Goal: Check status: Check status

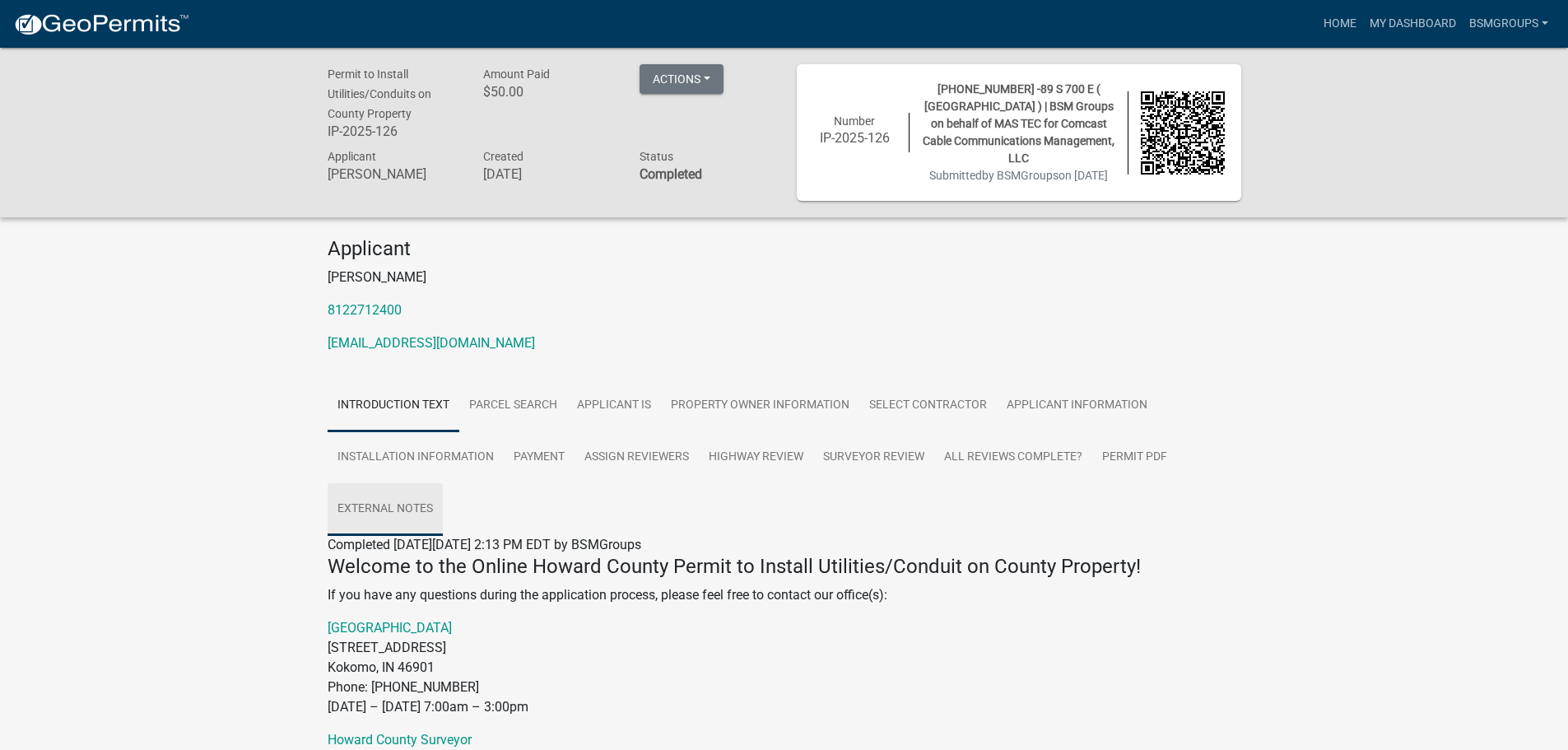
click at [415, 512] on link "External Notes" at bounding box center [385, 510] width 115 height 53
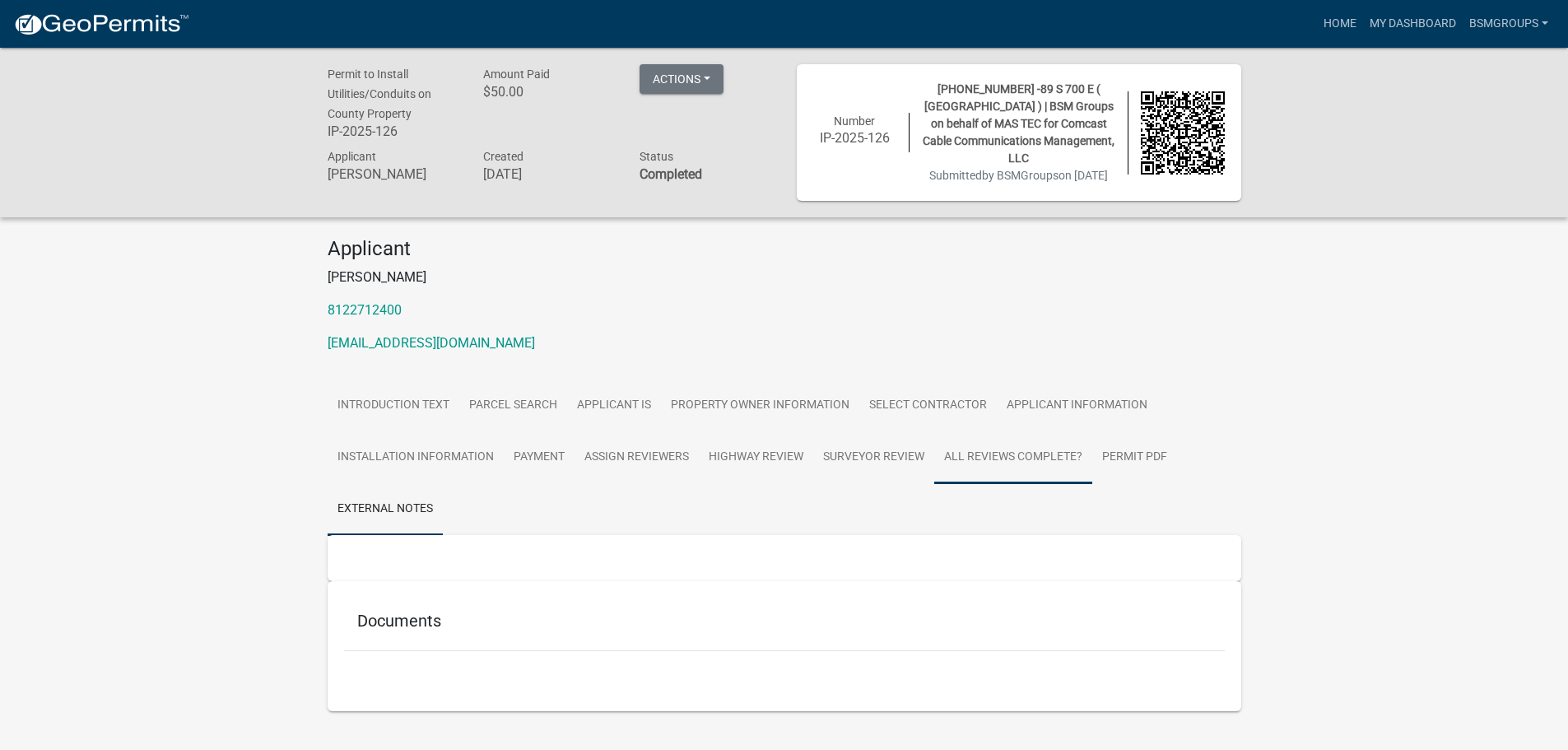
click at [1015, 454] on link "All Reviews Complete?" at bounding box center [1014, 458] width 158 height 53
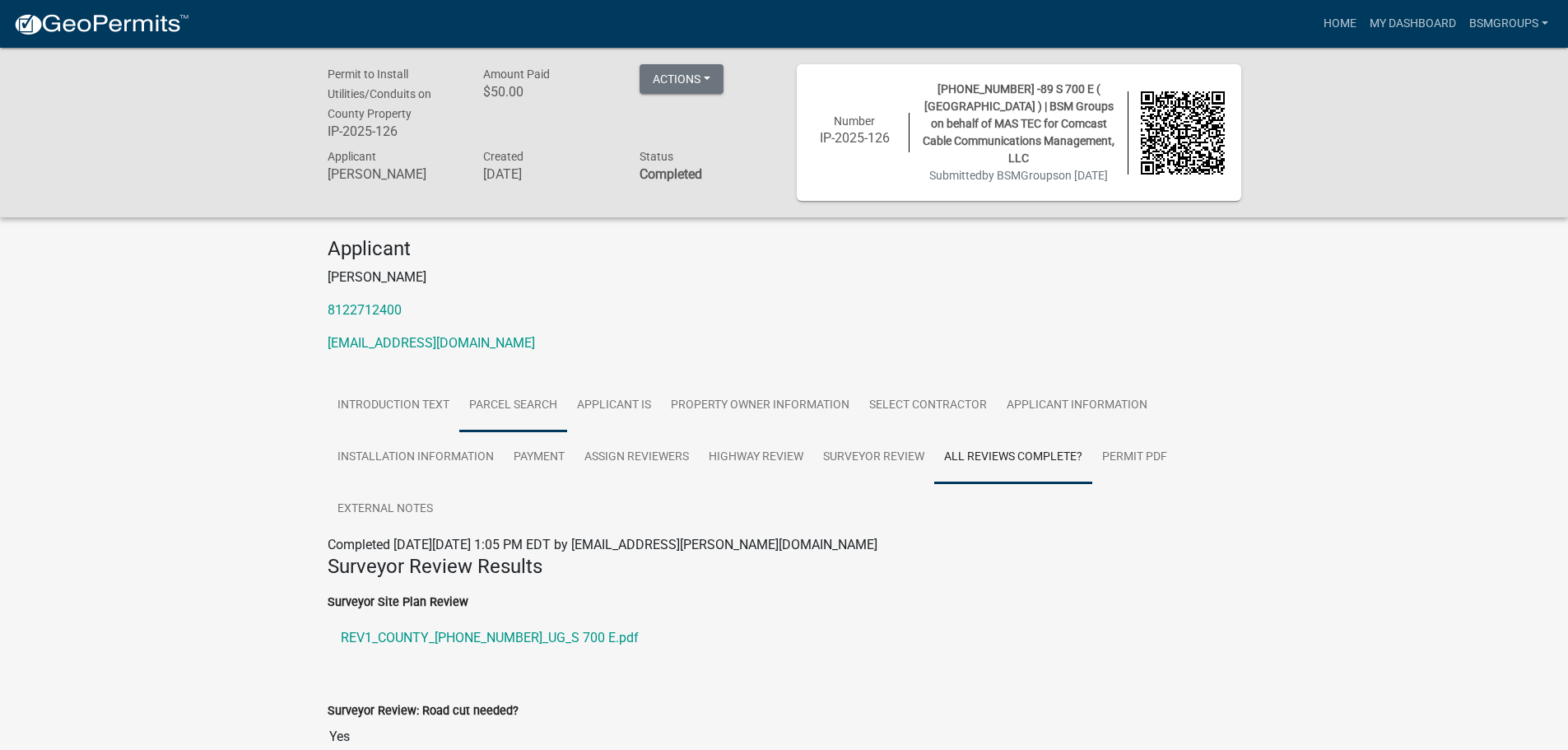
click at [495, 408] on link "Parcel Search" at bounding box center [513, 406] width 108 height 53
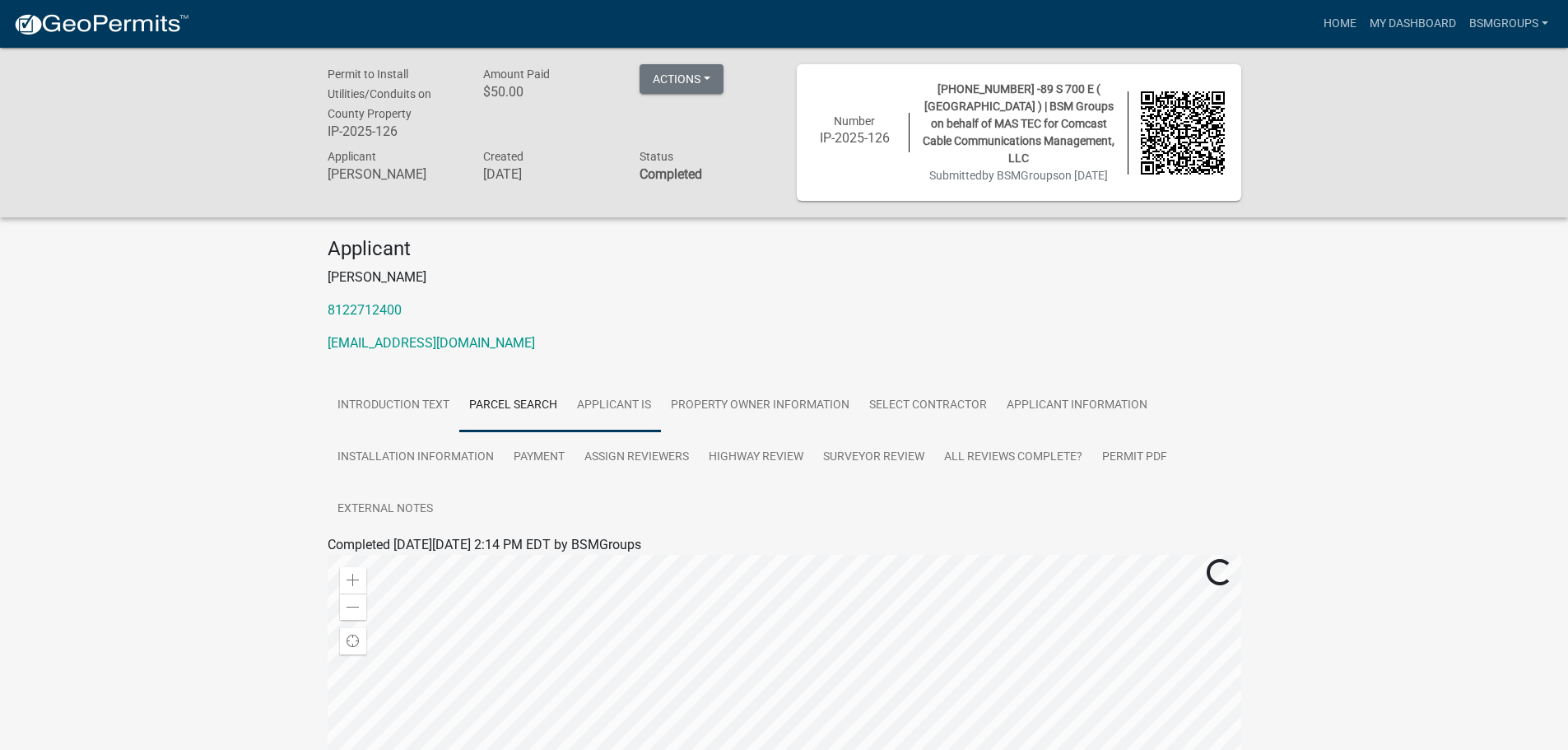
click at [600, 408] on link "Applicant Is" at bounding box center [614, 406] width 94 height 53
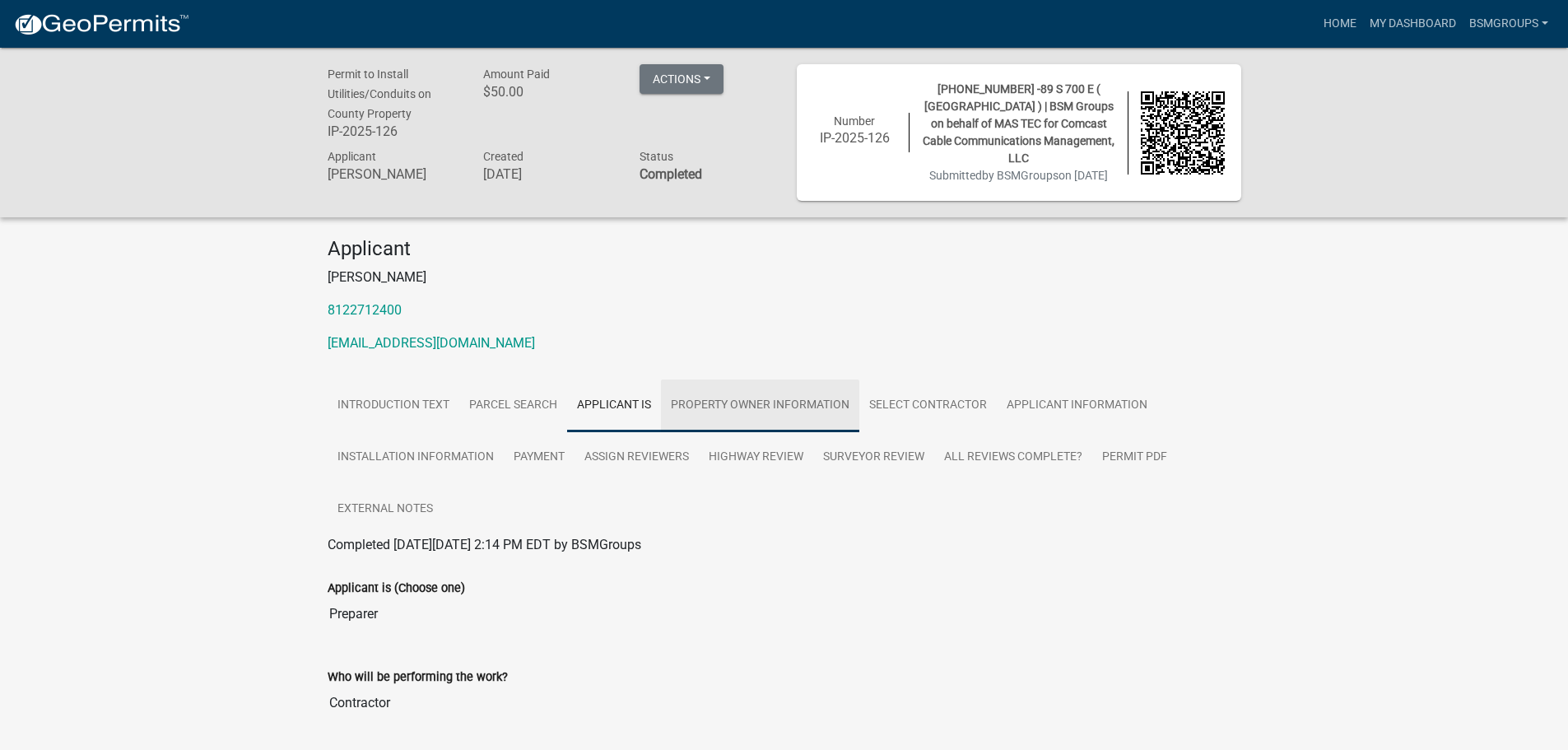
click at [730, 402] on link "Property Owner Information" at bounding box center [760, 406] width 198 height 53
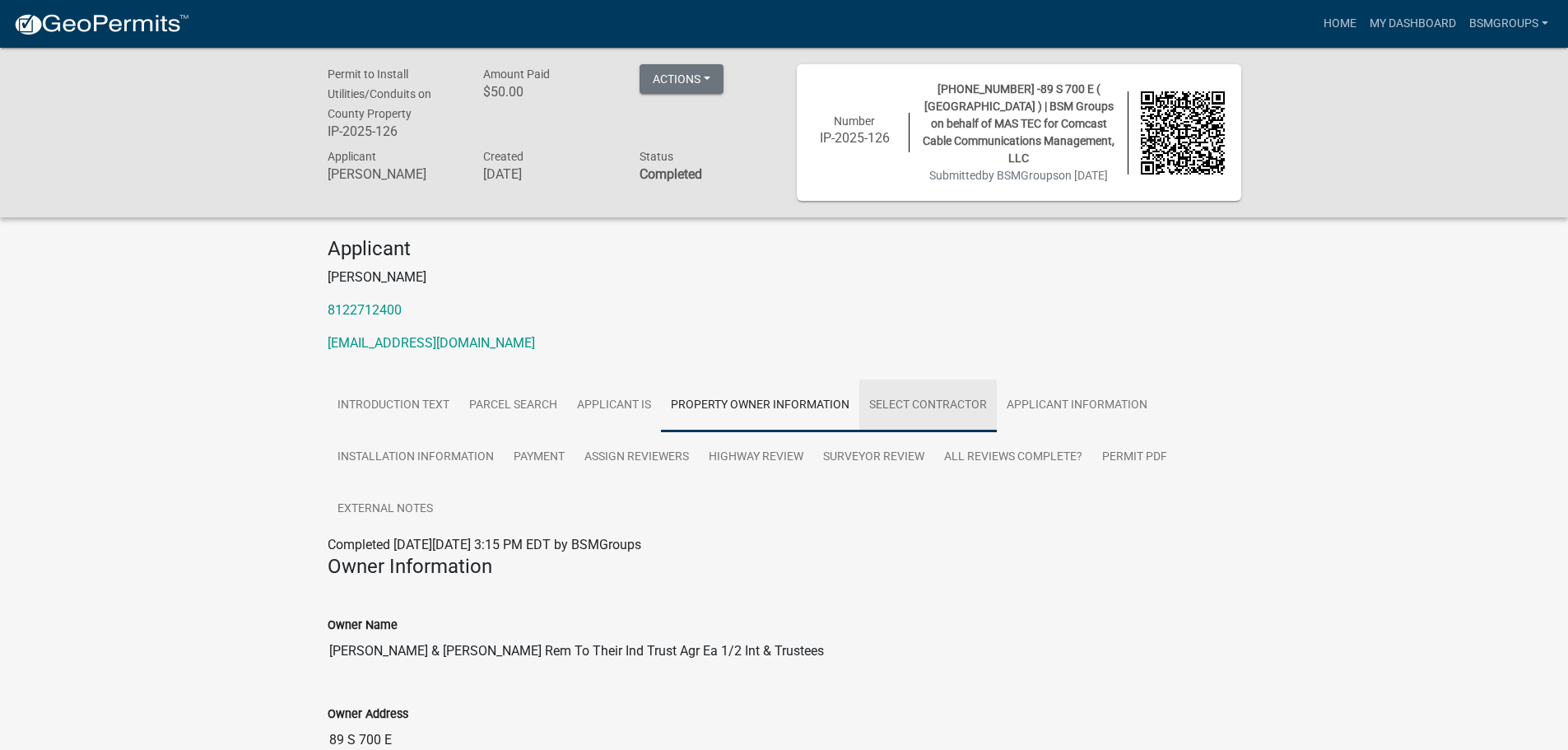
click at [894, 395] on link "Select contractor" at bounding box center [928, 406] width 138 height 53
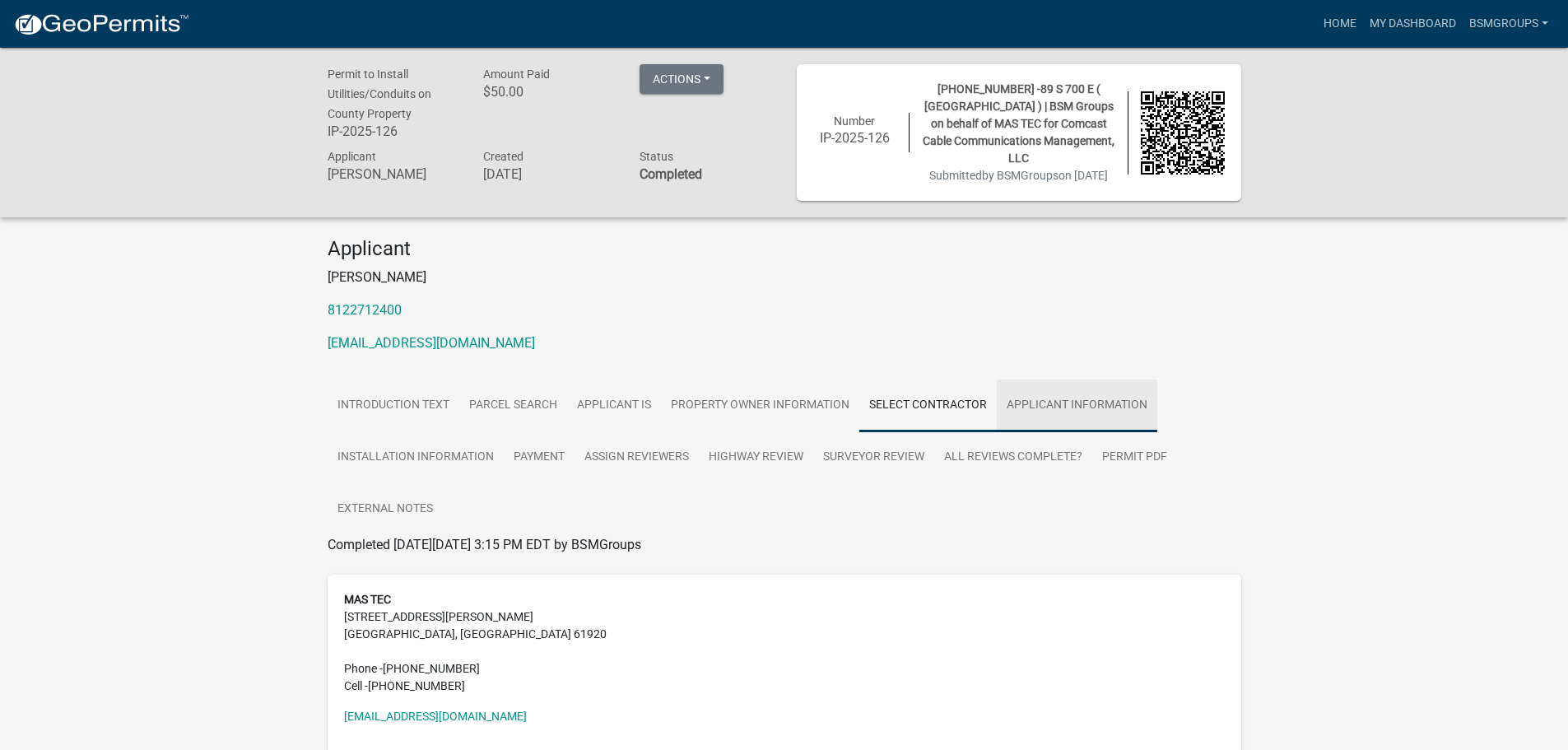
click at [1005, 404] on link "Applicant Information" at bounding box center [1077, 406] width 161 height 53
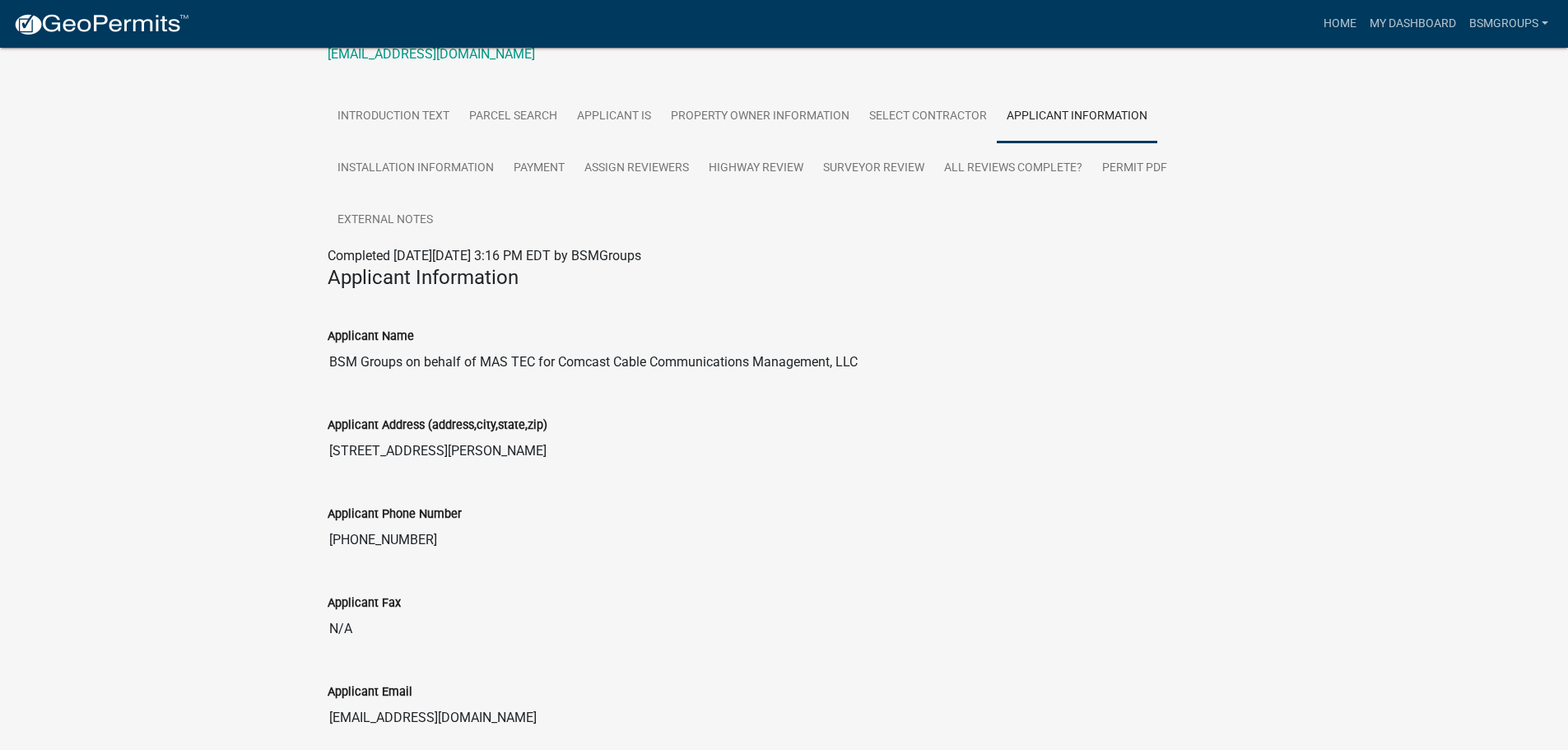
scroll to position [329, 0]
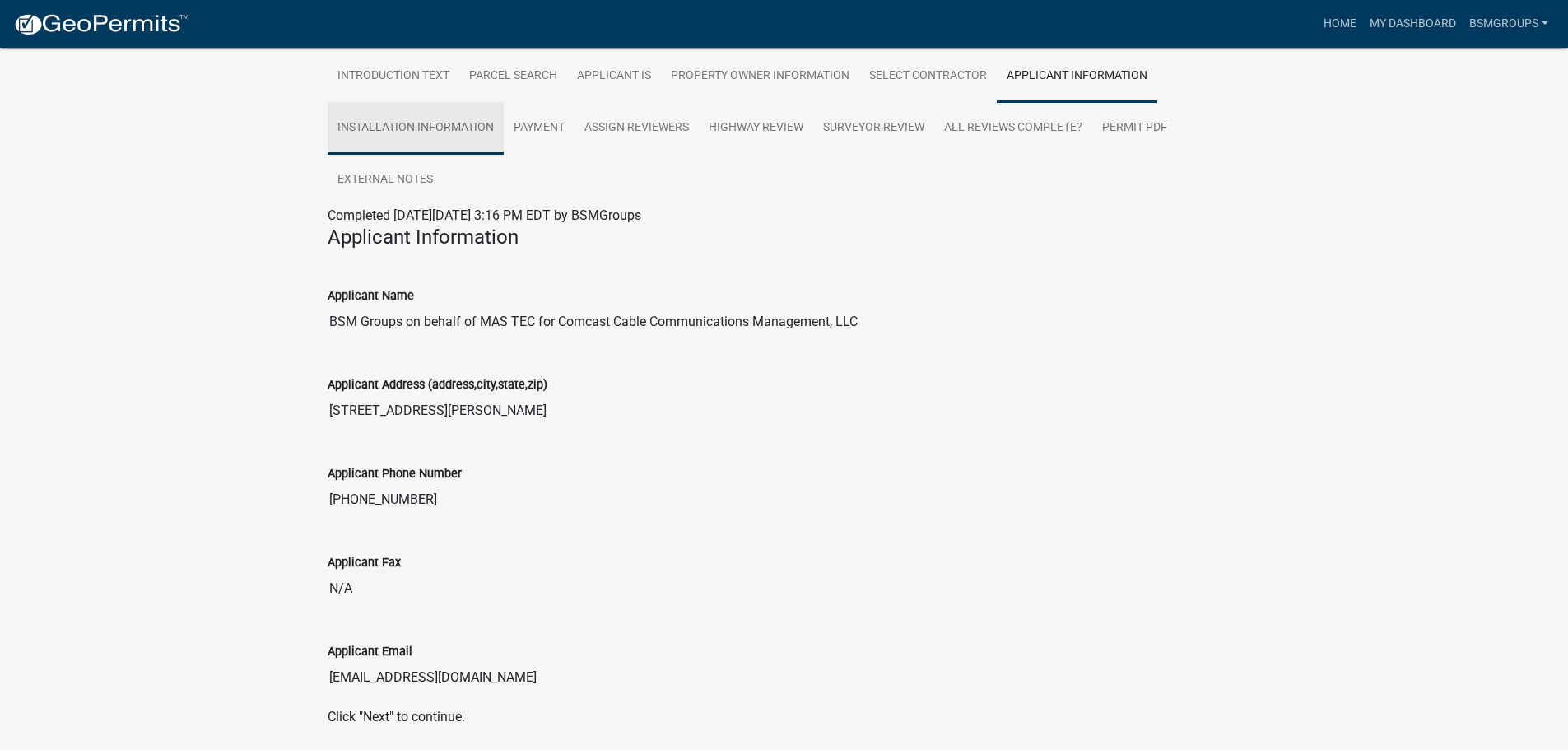
click at [451, 130] on link "Installation Information" at bounding box center [416, 128] width 176 height 53
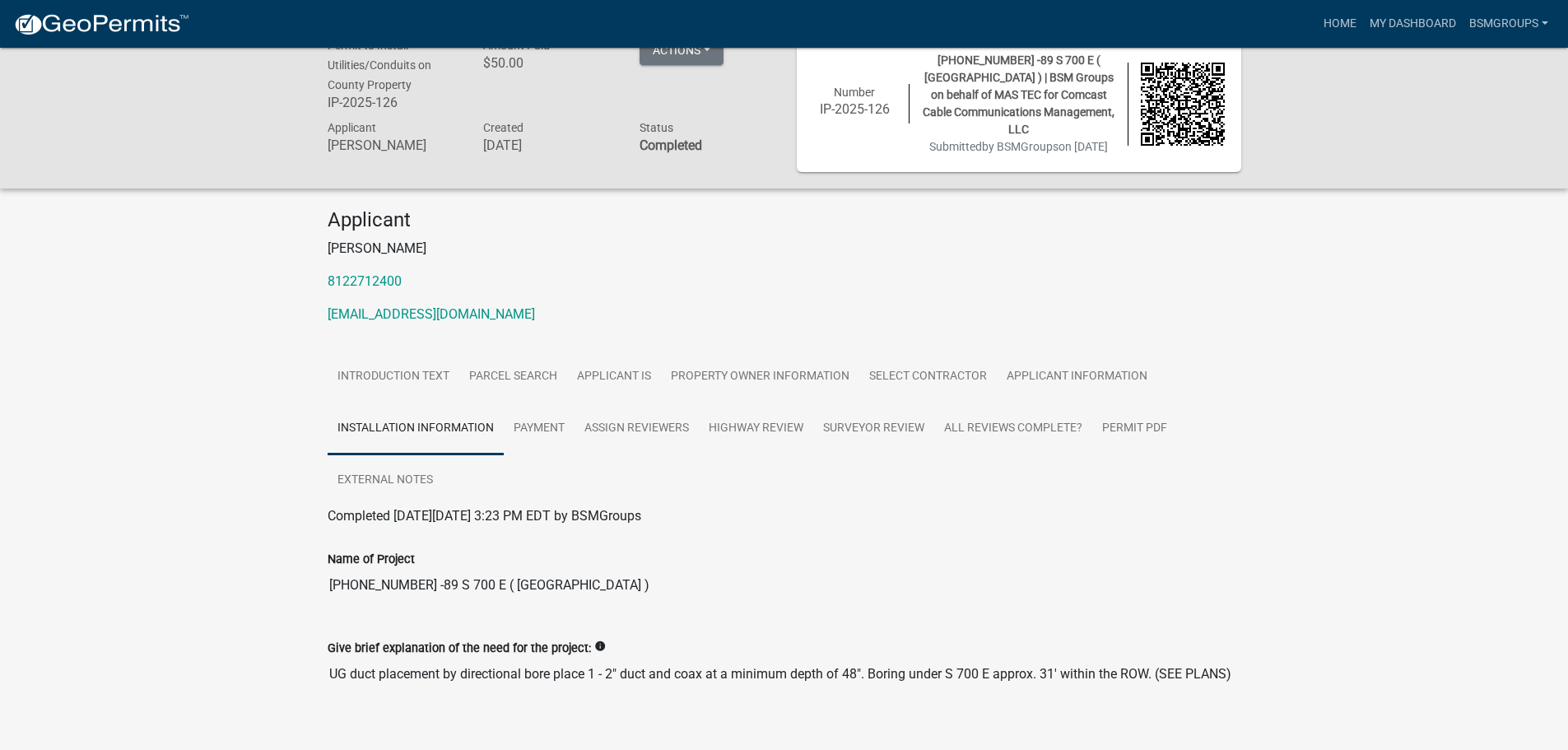
scroll to position [0, 0]
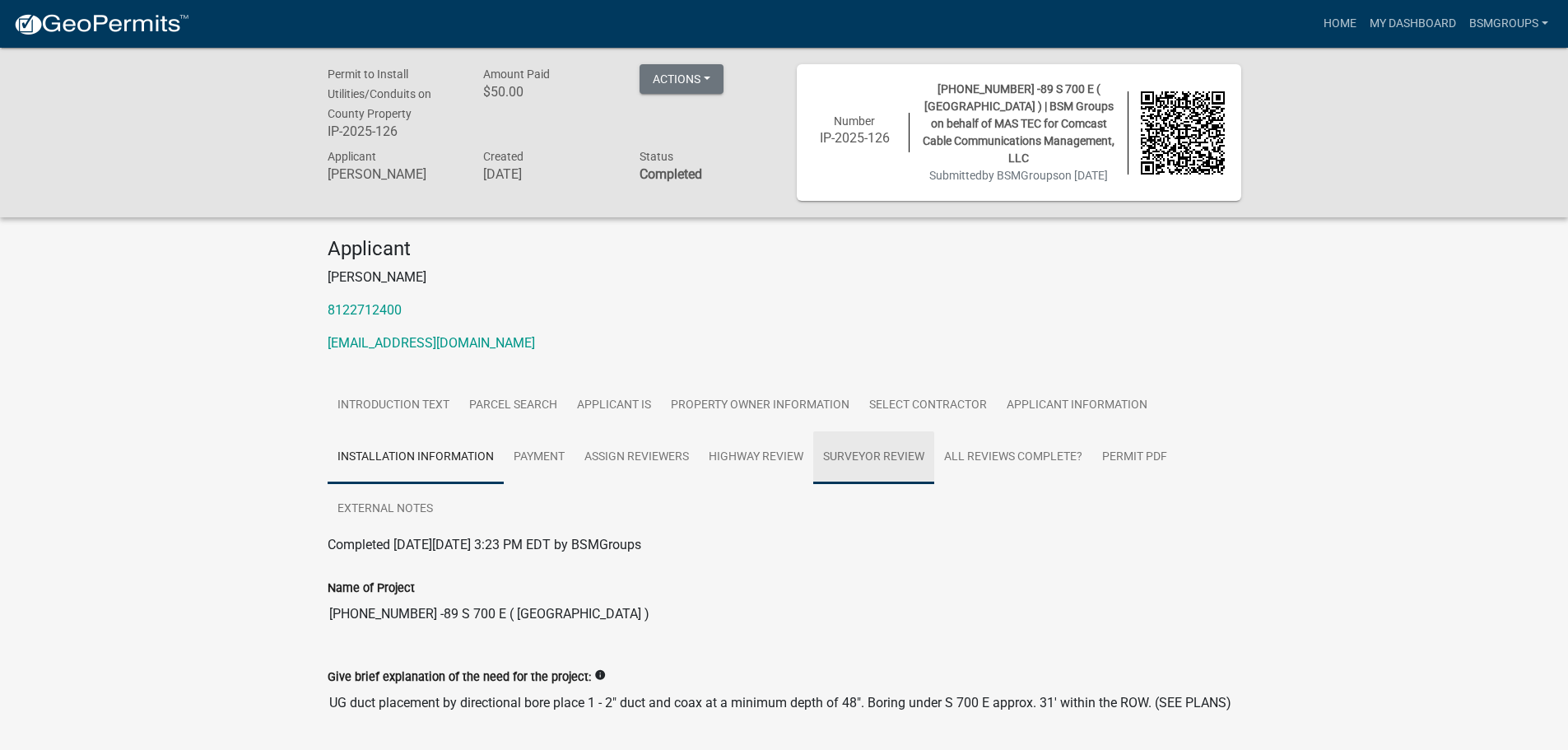
click at [850, 456] on link "Surveyor Review" at bounding box center [874, 458] width 121 height 53
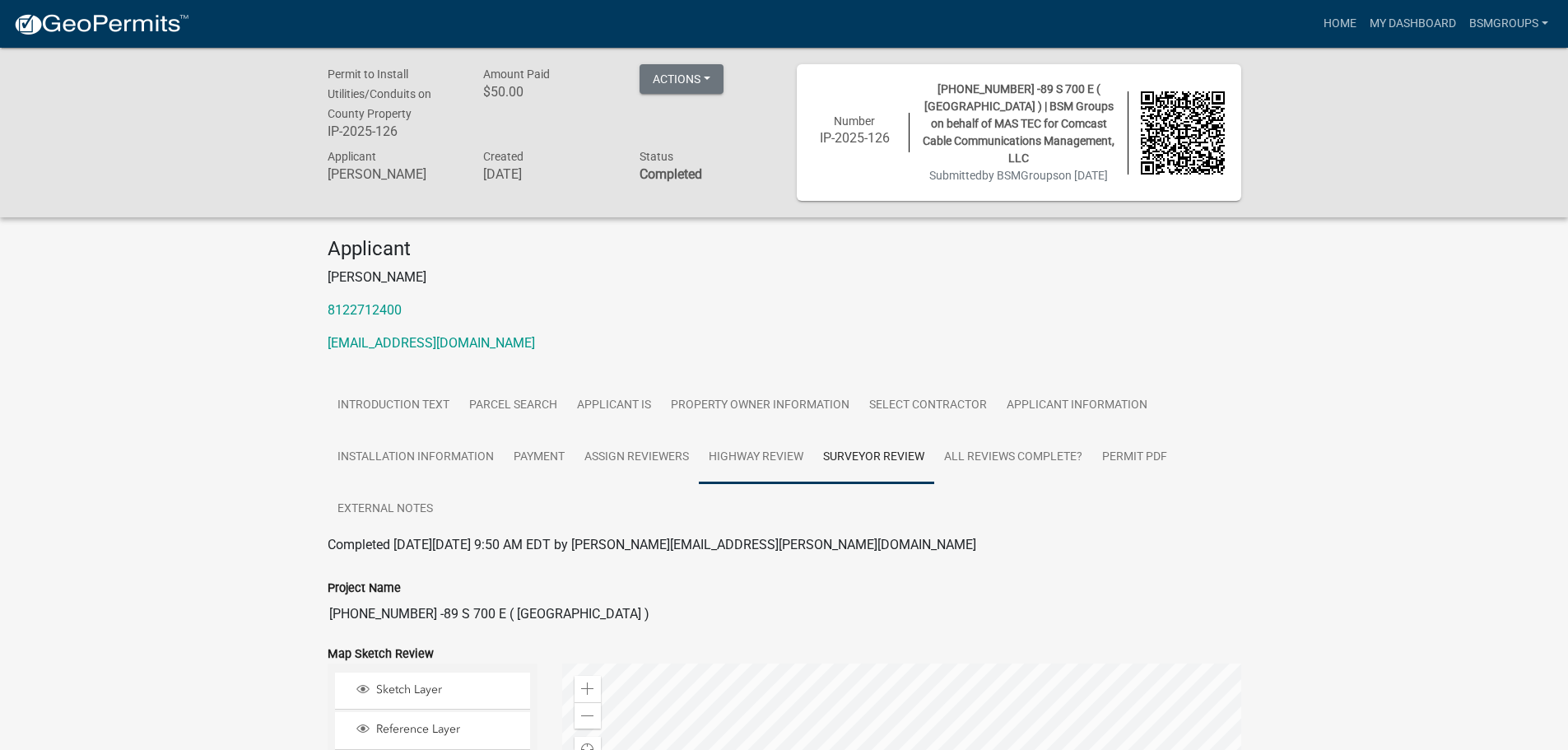
click at [810, 459] on link "Highway Review" at bounding box center [756, 458] width 114 height 53
click at [1025, 454] on link "All Reviews Complete?" at bounding box center [1014, 458] width 158 height 53
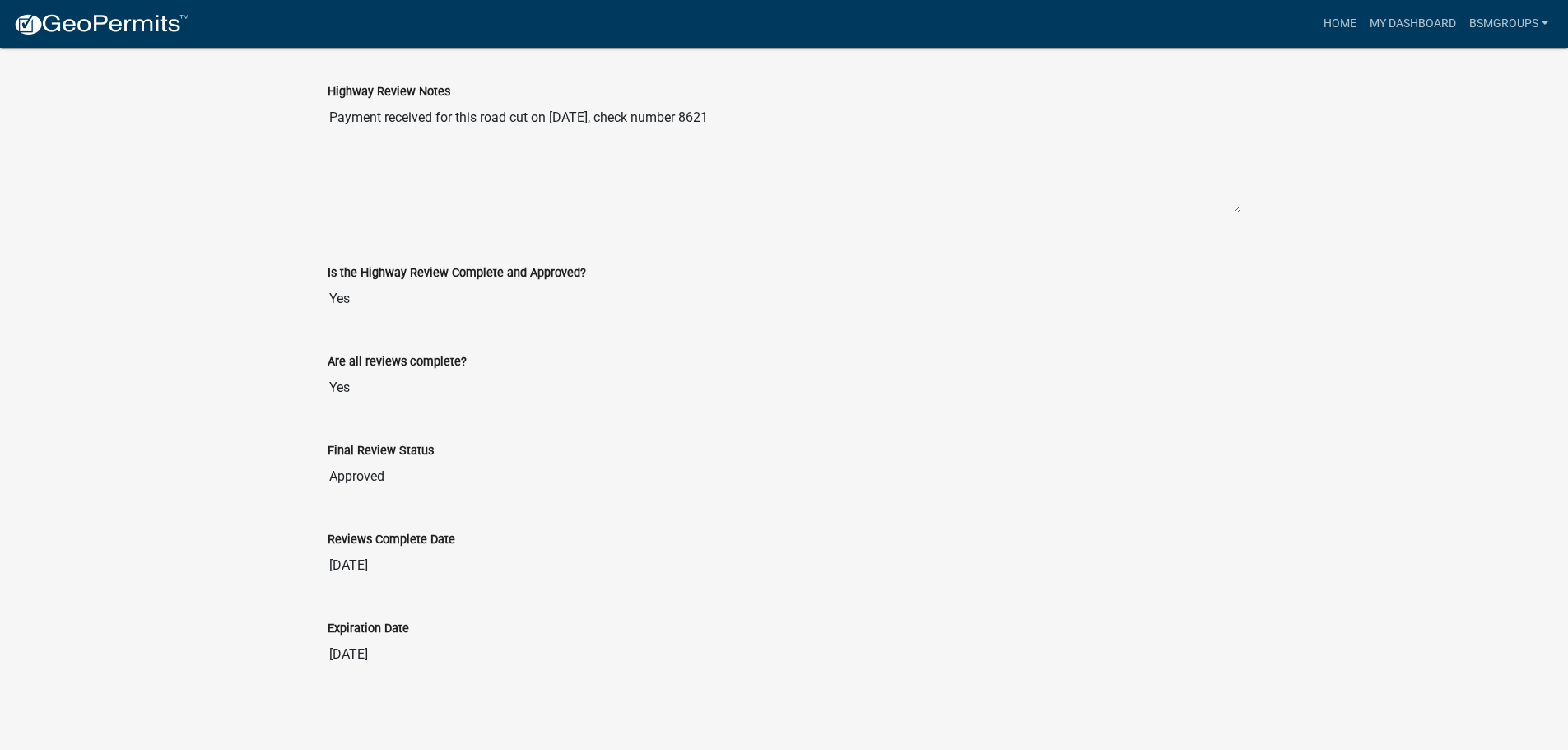
scroll to position [1321, 0]
drag, startPoint x: 685, startPoint y: 119, endPoint x: 714, endPoint y: 121, distance: 29.1
click at [714, 121] on textarea "Payment received for this road cut on [DATE], check number 8621" at bounding box center [785, 154] width 914 height 112
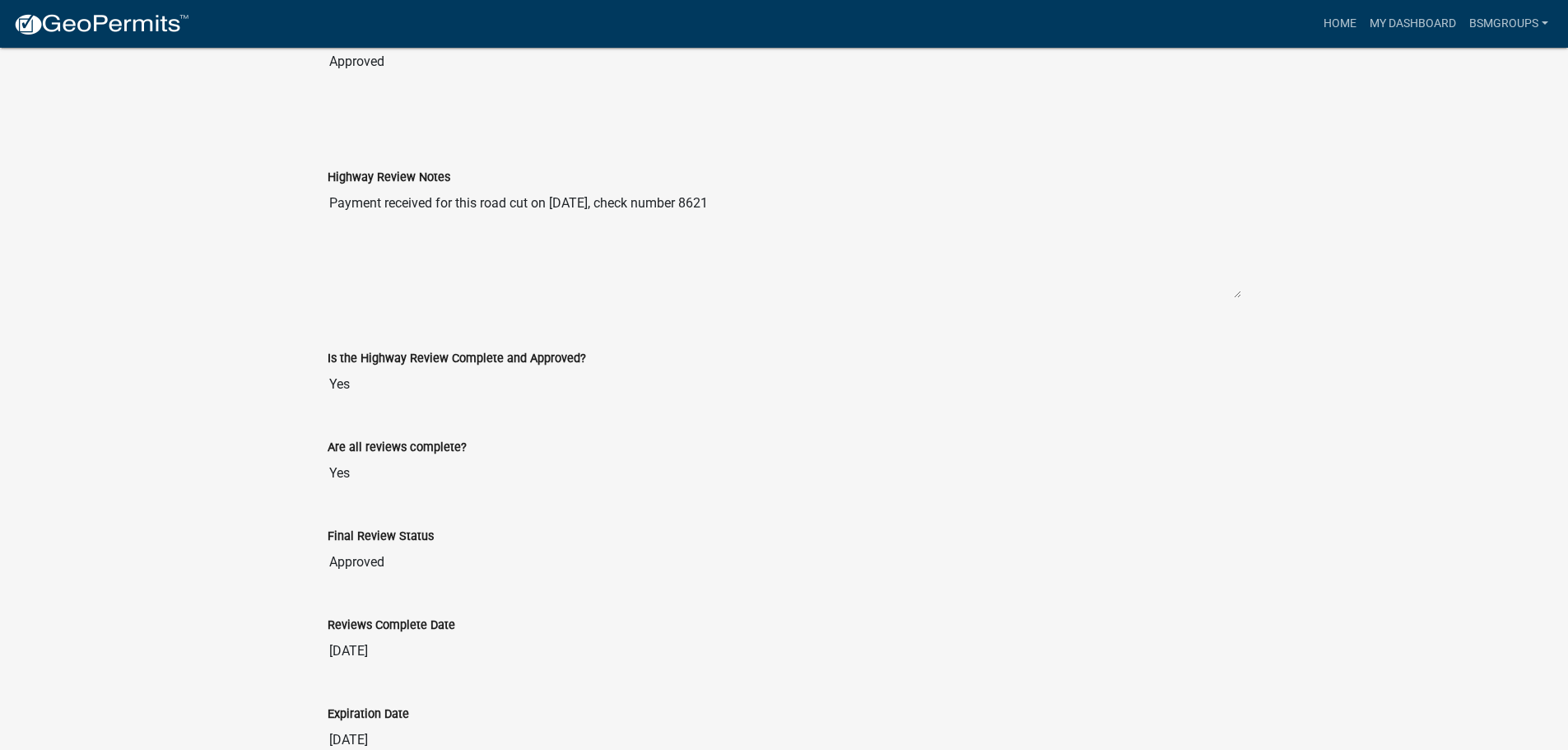
scroll to position [1234, 0]
